Goal: Check status

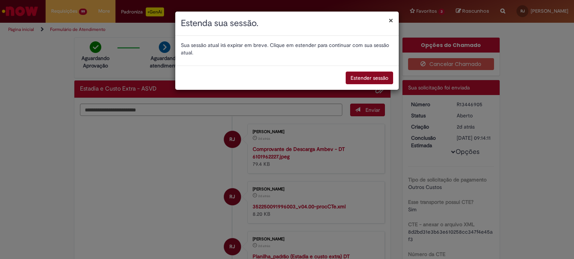
click at [361, 77] on button "Estender sessão" at bounding box center [368, 78] width 47 height 13
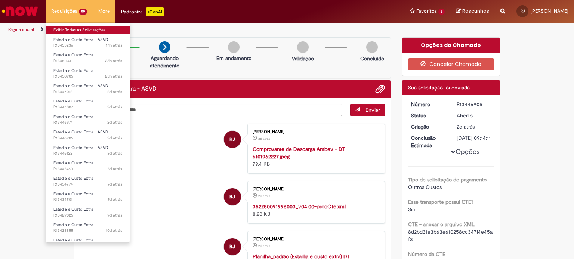
click at [73, 31] on link "Exibir Todas as Solicitações" at bounding box center [88, 30] width 84 height 8
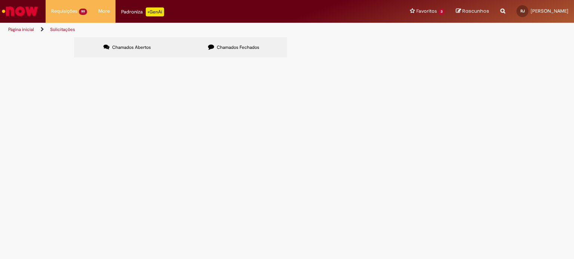
click at [245, 49] on span "Chamados Fechados" at bounding box center [238, 47] width 43 height 6
click at [0, 0] on td "Emissão de NF de Ativos do [GEOGRAPHIC_DATA]" at bounding box center [0, 0] width 0 height 0
click at [0, 0] on span "Emissão de NF de Ativos do [GEOGRAPHIC_DATA]" at bounding box center [0, 0] width 0 height 0
click at [0, 0] on span "R13402743" at bounding box center [0, 0] width 0 height 0
click at [0, 0] on span "Pagamento de encontro de contas alinhado com Karla GEO CO e Bruna GEO MG, refer…" at bounding box center [0, 0] width 0 height 0
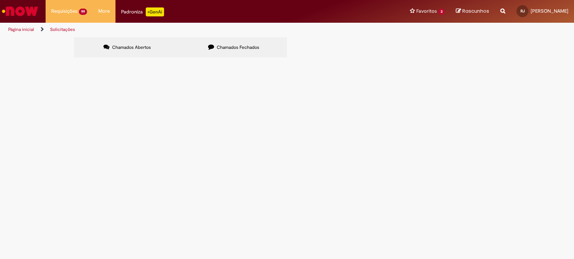
drag, startPoint x: 174, startPoint y: 158, endPoint x: 114, endPoint y: 158, distance: 60.5
click at [0, 0] on span "Pagamento de encontro de contas alinhado com Karla GEO CO e Bruna GEO MG, refer…" at bounding box center [0, 0] width 0 height 0
click at [0, 0] on span "R13402743" at bounding box center [0, 0] width 0 height 0
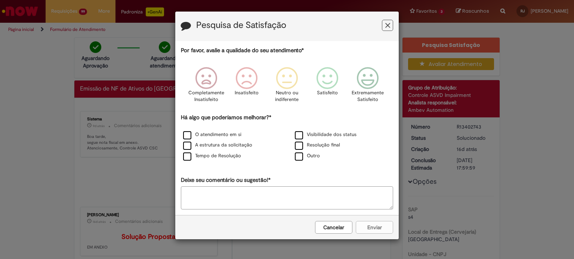
click at [389, 25] on icon "Feedback" at bounding box center [387, 26] width 5 height 8
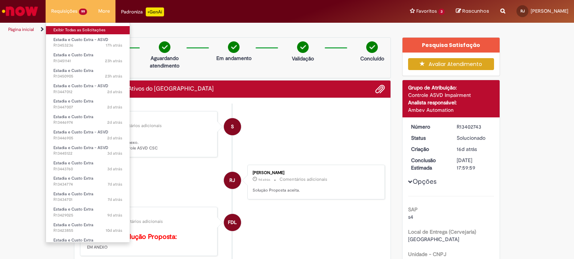
click at [71, 33] on link "Exibir Todas as Solicitações" at bounding box center [88, 30] width 84 height 8
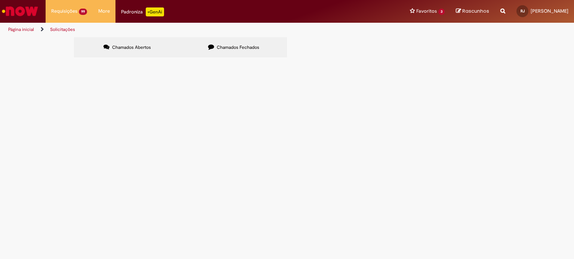
click at [242, 53] on label "Chamados Fechados" at bounding box center [233, 47] width 106 height 20
click at [0, 0] on span "R13360848" at bounding box center [0, 0] width 0 height 0
click at [170, 146] on body "Pular para o conteúdo da página Requisições 99 Exibir Todas as Solicitações Est…" at bounding box center [287, 129] width 574 height 259
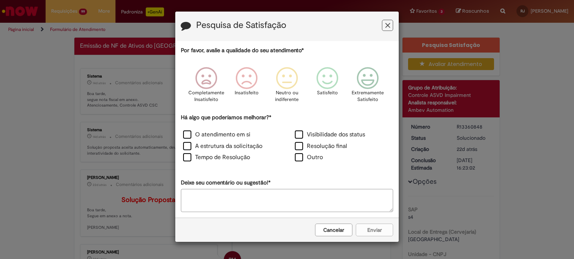
click at [388, 25] on icon "Feedback" at bounding box center [387, 26] width 5 height 8
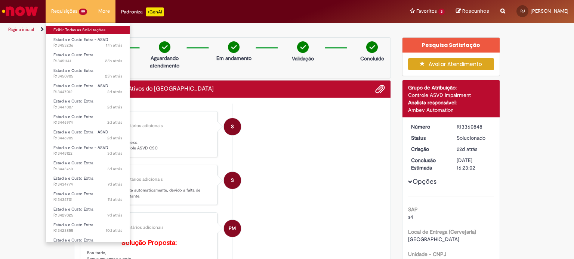
click at [62, 27] on link "Exibir Todas as Solicitações" at bounding box center [88, 30] width 84 height 8
